Goal: Task Accomplishment & Management: Use online tool/utility

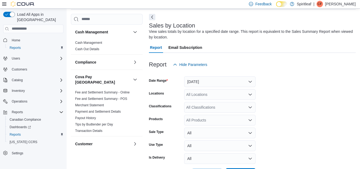
scroll to position [41, 0]
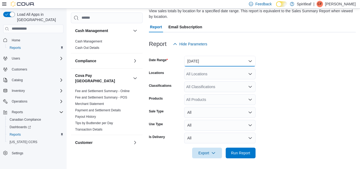
click at [250, 60] on button "[DATE]" at bounding box center [219, 61] width 71 height 11
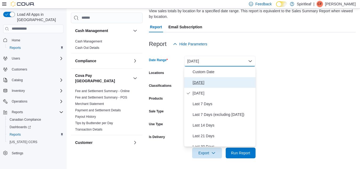
click at [197, 80] on span "[DATE]" at bounding box center [223, 82] width 61 height 6
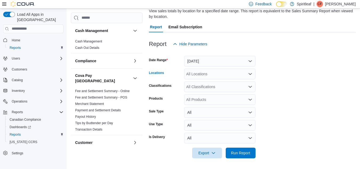
click at [199, 75] on div "All Locations" at bounding box center [219, 73] width 71 height 11
type input "***"
click at [223, 82] on span "300 - Moose Jaw" at bounding box center [218, 82] width 29 height 5
click at [323, 96] on form "Date Range [DATE] Locations 300 - Moose Jaw Classifications All Classifications…" at bounding box center [252, 103] width 207 height 109
click at [239, 152] on span "Run Report" at bounding box center [240, 152] width 19 height 5
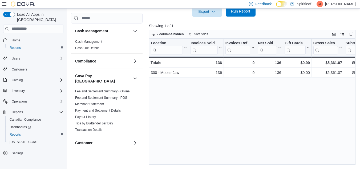
click at [237, 10] on span "Run Report" at bounding box center [240, 11] width 19 height 5
